Goal: Task Accomplishment & Management: Use online tool/utility

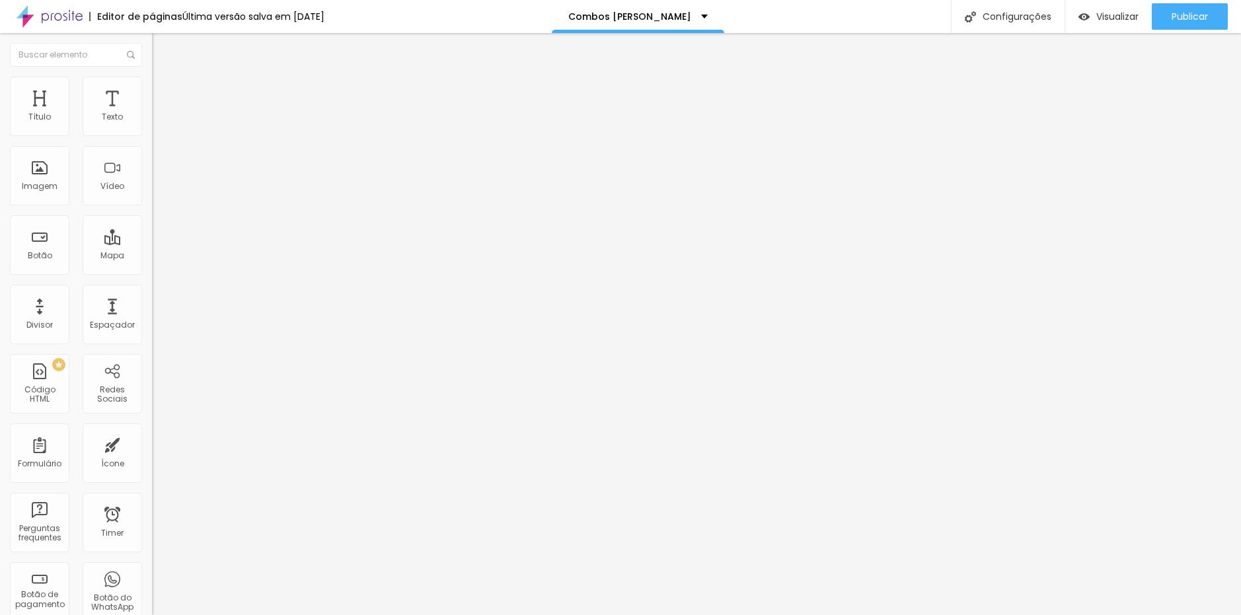
click at [152, 81] on li "Avançado" at bounding box center [228, 83] width 152 height 13
click at [164, 101] on span "Avançado" at bounding box center [186, 96] width 44 height 11
click at [152, 87] on li "Conteúdo" at bounding box center [228, 80] width 152 height 13
click at [152, 140] on div "Botão de pagamento Eu quero 10 fotos!" at bounding box center [228, 120] width 152 height 40
click at [152, 138] on span at bounding box center [156, 135] width 8 height 11
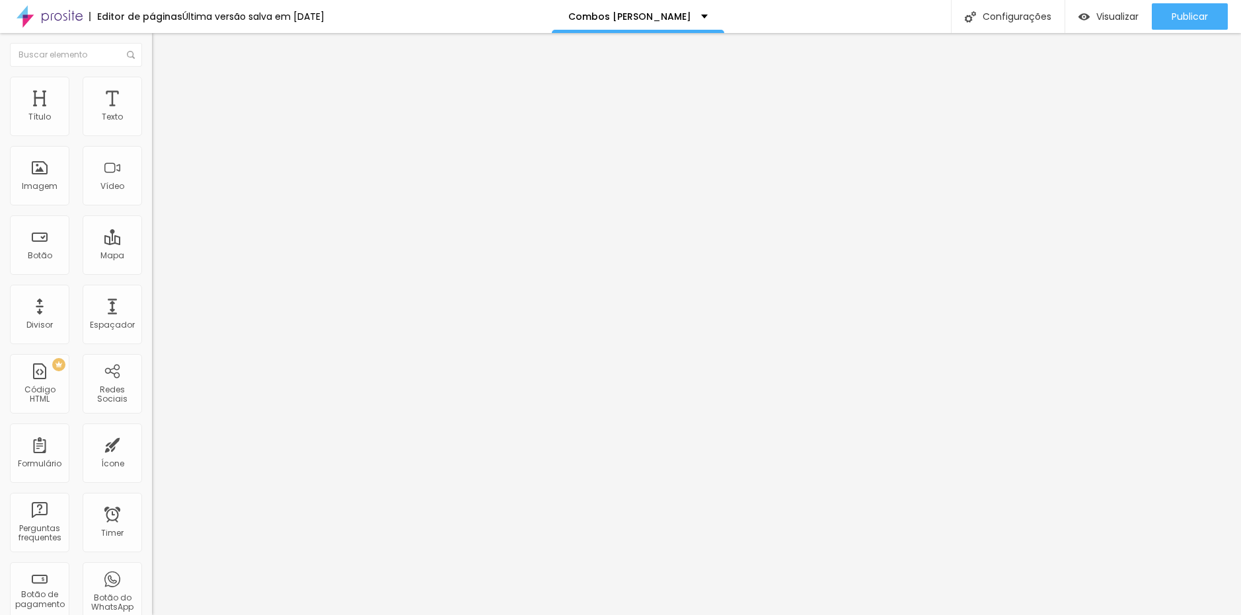
click at [161, 126] on div "Eu quero 10 fotos!" at bounding box center [228, 120] width 135 height 12
click at [161, 126] on div "Eu quero 15 fotos!" at bounding box center [228, 120] width 135 height 12
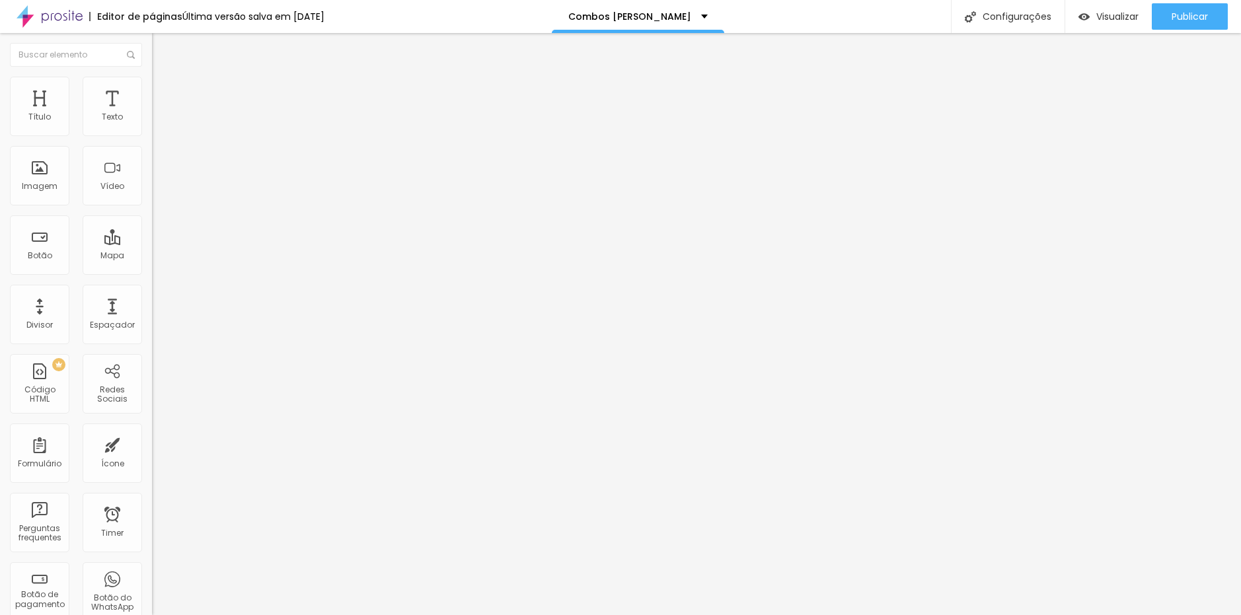
scroll to position [167, 0]
click at [152, 140] on div "Botão de pagamento Eu quero 15 fotos!" at bounding box center [228, 120] width 152 height 40
click at [152, 135] on span at bounding box center [156, 135] width 8 height 11
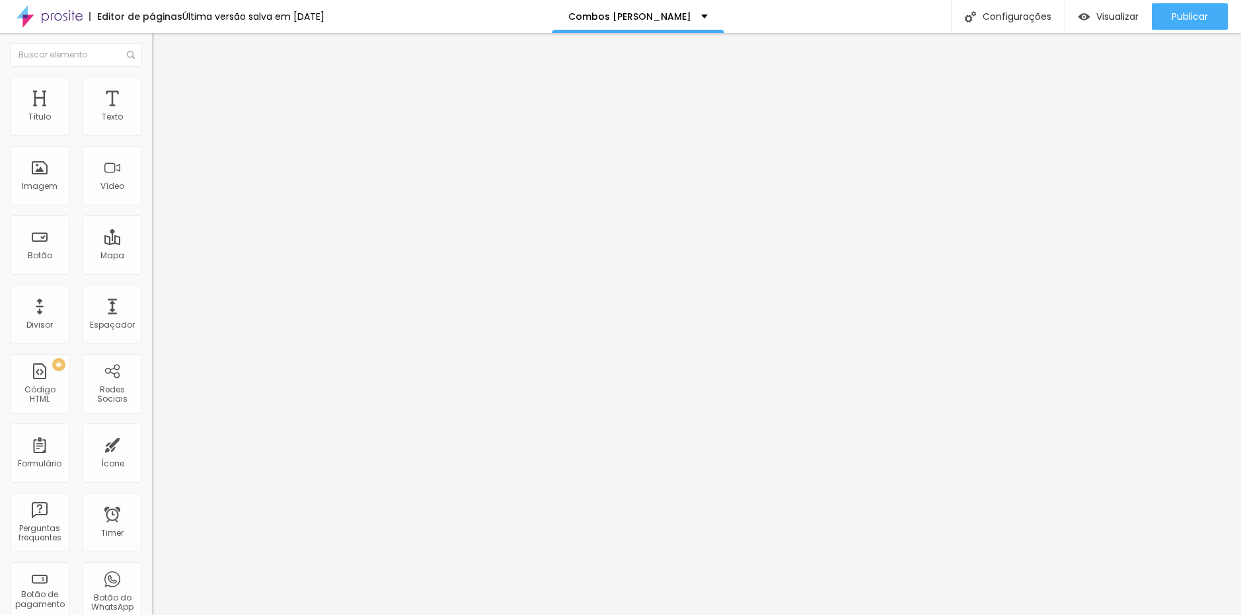
click at [152, 110] on span "Botão de pagamento" at bounding box center [196, 103] width 89 height 11
click at [152, 138] on img at bounding box center [156, 135] width 8 height 8
click at [161, 126] on div "Eu quero 15 fotos!" at bounding box center [228, 120] width 135 height 12
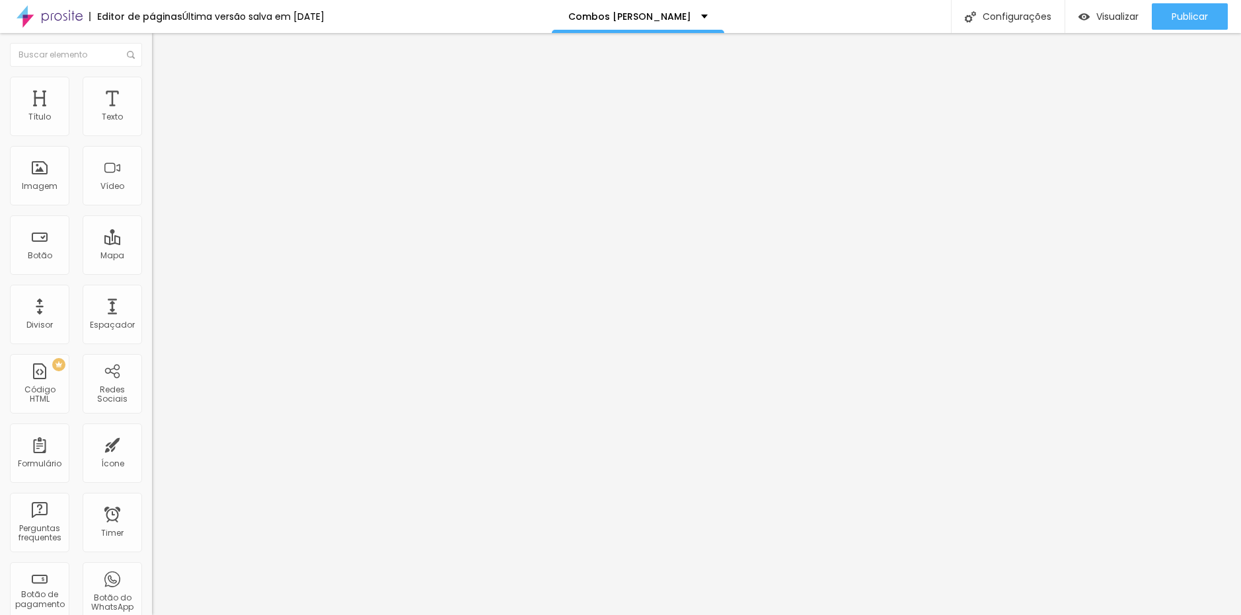
click at [152, 194] on div "Editar Botão de pagamento Conteúdo Avançado Botão de pagamento Eu quero 15 foto…" at bounding box center [228, 324] width 152 height 582
click at [161, 126] on div "Eu quero 15 fotos!" at bounding box center [228, 120] width 135 height 12
click at [152, 138] on img at bounding box center [156, 135] width 8 height 8
